Goal: Task Accomplishment & Management: Manage account settings

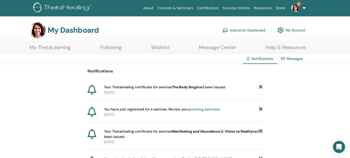
click at [235, 30] on link "Instructor Dashboard" at bounding box center [243, 30] width 43 height 11
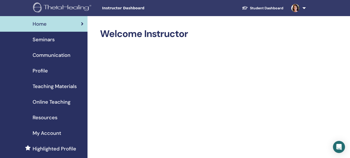
click at [43, 39] on span "Seminars" at bounding box center [44, 40] width 22 height 8
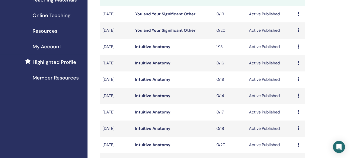
scroll to position [125, 0]
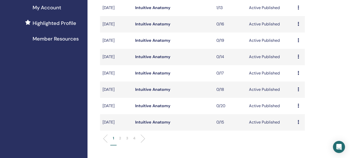
click at [120, 137] on p "2" at bounding box center [120, 137] width 2 height 5
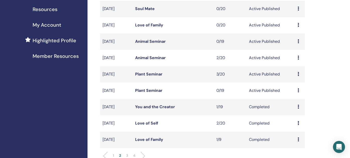
scroll to position [100, 0]
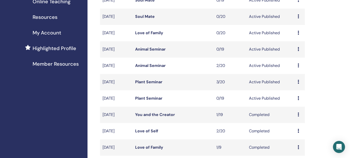
click at [142, 81] on link "Plant Seminar" at bounding box center [148, 81] width 27 height 5
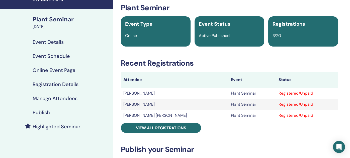
scroll to position [50, 0]
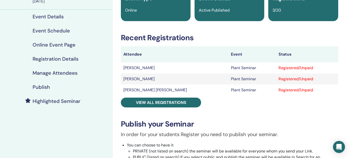
click at [44, 72] on h4 "Manage Attendees" at bounding box center [55, 73] width 45 height 6
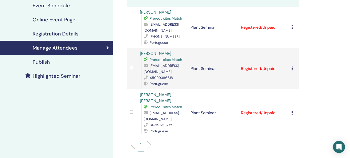
scroll to position [100, 0]
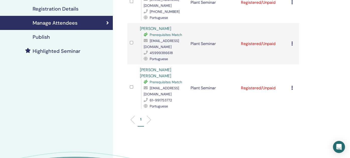
click at [293, 87] on div "Cancel Registration Do not auto-certify Mark as Paid Mark as Unpaid Mark as Abs…" at bounding box center [293, 88] width 5 height 6
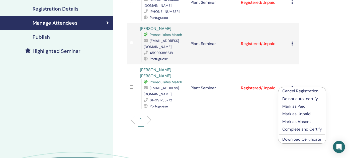
click at [291, 106] on p "Mark as Paid" at bounding box center [302, 106] width 40 height 6
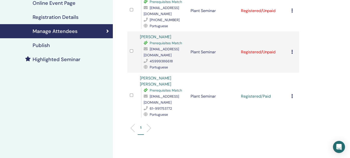
scroll to position [100, 0]
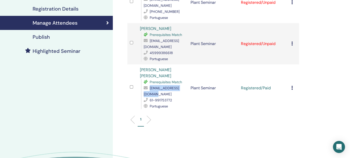
drag, startPoint x: 144, startPoint y: 94, endPoint x: 185, endPoint y: 95, distance: 41.1
click at [185, 95] on div "[EMAIL_ADDRESS][DOMAIN_NAME]" at bounding box center [165, 91] width 42 height 12
copy span "[EMAIL_ADDRESS][DOMAIN_NAME]"
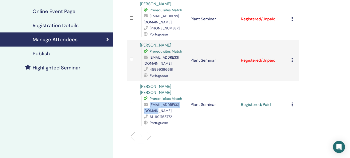
scroll to position [75, 0]
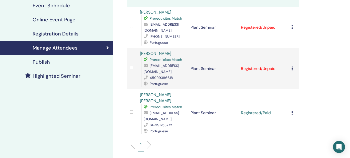
click at [292, 67] on icon at bounding box center [292, 68] width 2 height 4
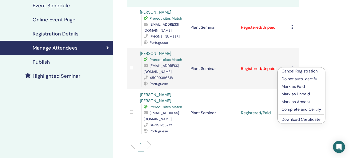
click at [288, 86] on p "Mark as Paid" at bounding box center [302, 86] width 40 height 6
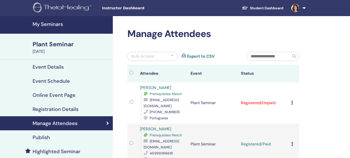
scroll to position [75, 0]
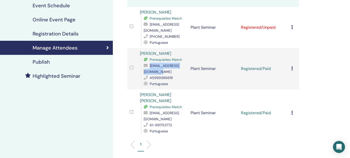
drag, startPoint x: 144, startPoint y: 71, endPoint x: 187, endPoint y: 70, distance: 42.7
click at [179, 70] on span "[EMAIL_ADDRESS][DOMAIN_NAME]" at bounding box center [161, 68] width 35 height 11
copy span "[EMAIL_ADDRESS][DOMAIN_NAME]"
click at [292, 26] on icon at bounding box center [292, 27] width 2 height 4
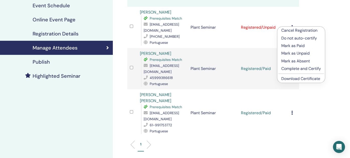
click at [292, 46] on p "Mark as Paid" at bounding box center [301, 46] width 40 height 6
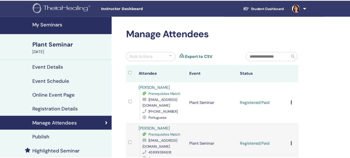
scroll to position [75, 0]
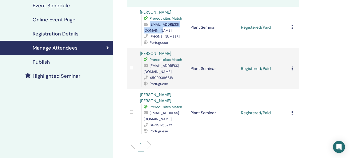
drag, startPoint x: 144, startPoint y: 29, endPoint x: 188, endPoint y: 28, distance: 43.9
click at [179, 28] on span "[EMAIL_ADDRESS][DOMAIN_NAME]" at bounding box center [161, 27] width 35 height 11
copy span "[EMAIL_ADDRESS][DOMAIN_NAME]"
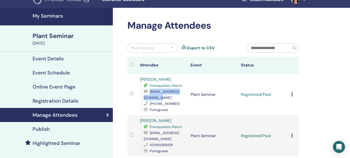
scroll to position [0, 0]
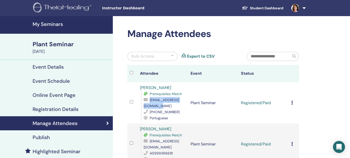
click at [46, 24] on h4 "My Seminars" at bounding box center [71, 24] width 77 height 6
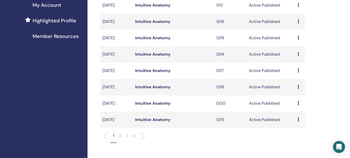
scroll to position [150, 0]
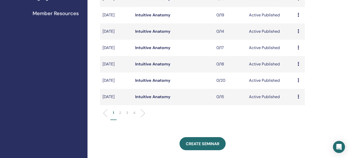
click at [120, 112] on p "2" at bounding box center [120, 112] width 2 height 5
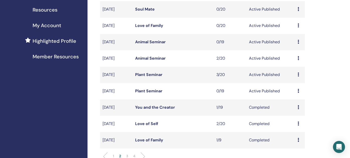
scroll to position [100, 0]
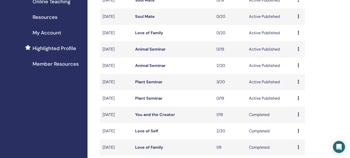
click at [149, 64] on link "Animal Seminar" at bounding box center [150, 65] width 31 height 5
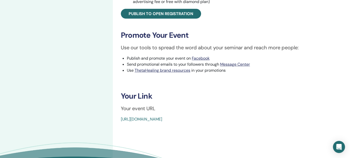
scroll to position [200, 0]
drag, startPoint x: 235, startPoint y: 118, endPoint x: 112, endPoint y: 118, distance: 122.7
click at [112, 118] on div "My Seminars Animal Seminar [DATE] Event Details Event Schedule Online Event Pag…" at bounding box center [175, 4] width 350 height 376
drag, startPoint x: 269, startPoint y: 124, endPoint x: 223, endPoint y: 121, distance: 46.2
click at [268, 124] on div "Animal Seminar Event Type Online Event Status Active Published Registrations 2/…" at bounding box center [230, 4] width 234 height 376
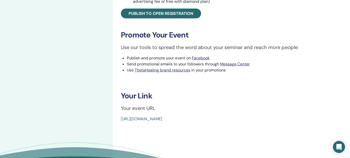
click at [241, 122] on div "Animal Seminar Event Type Online Event Status Active Published Registrations 2/…" at bounding box center [230, 4] width 234 height 376
drag, startPoint x: 237, startPoint y: 118, endPoint x: 121, endPoint y: 124, distance: 116.3
click at [121, 124] on div "Animal Seminar Event Type Online Event Status Active Published Registrations 2/…" at bounding box center [230, 4] width 234 height 376
copy link "[URL][DOMAIN_NAME]"
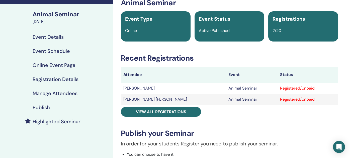
scroll to position [25, 0]
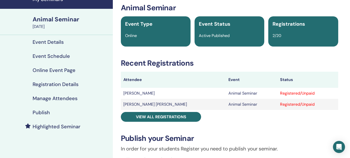
click at [41, 97] on h4 "Manage Attendees" at bounding box center [55, 98] width 45 height 6
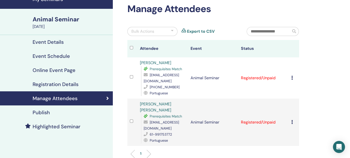
click at [292, 122] on icon at bounding box center [292, 122] width 2 height 4
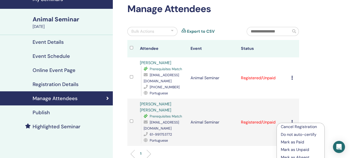
click at [289, 140] on p "Mark as Paid" at bounding box center [301, 142] width 40 height 6
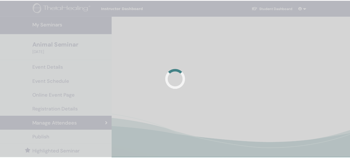
scroll to position [25, 0]
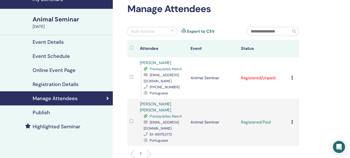
click at [184, 126] on div "[EMAIL_ADDRESS][DOMAIN_NAME]" at bounding box center [165, 125] width 42 height 12
drag, startPoint x: 183, startPoint y: 128, endPoint x: 144, endPoint y: 129, distance: 39.6
click at [144, 129] on div "[EMAIL_ADDRESS][DOMAIN_NAME]" at bounding box center [165, 125] width 42 height 12
copy span "[EMAIL_ADDRESS][DOMAIN_NAME]"
click at [292, 76] on icon at bounding box center [292, 77] width 2 height 4
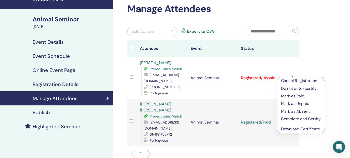
click at [290, 94] on p "Mark as Paid" at bounding box center [301, 96] width 40 height 6
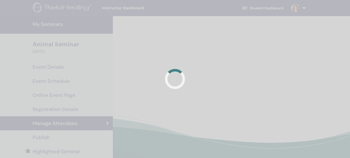
scroll to position [25, 0]
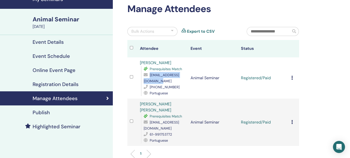
drag, startPoint x: 144, startPoint y: 81, endPoint x: 187, endPoint y: 81, distance: 42.9
click at [179, 81] on span "[EMAIL_ADDRESS][DOMAIN_NAME]" at bounding box center [161, 77] width 35 height 11
copy span "[EMAIL_ADDRESS][DOMAIN_NAME]"
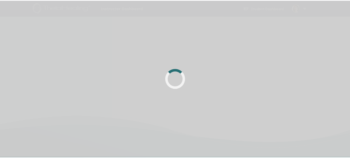
scroll to position [25, 0]
